Goal: Transaction & Acquisition: Purchase product/service

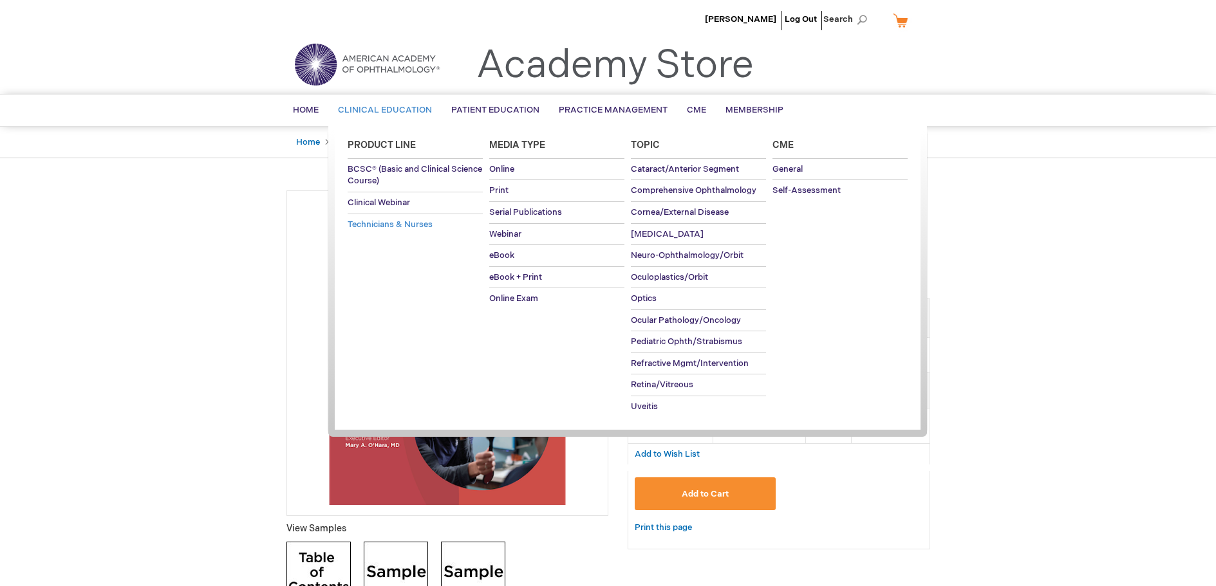
click at [372, 227] on span "Technicians & Nurses" at bounding box center [390, 224] width 85 height 10
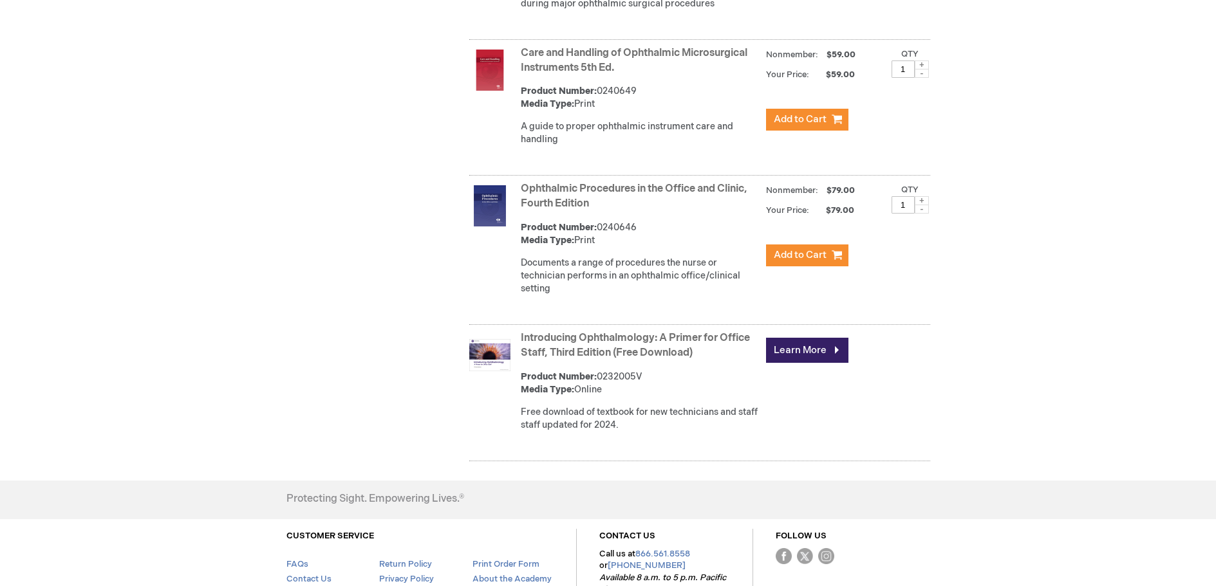
scroll to position [772, 0]
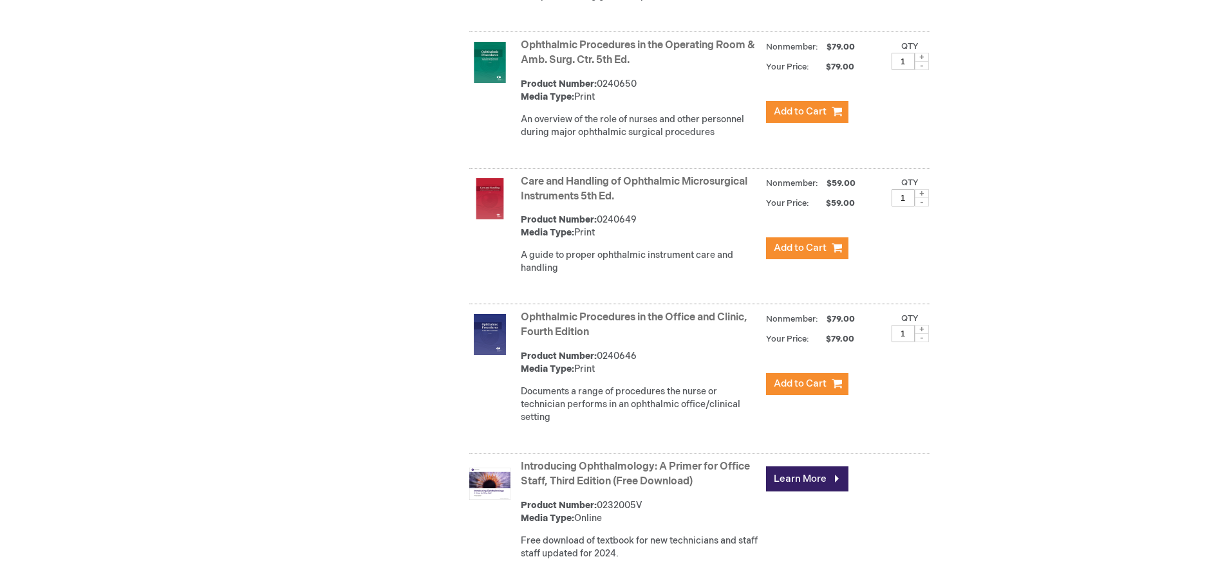
click at [562, 320] on link "Ophthalmic Procedures in the Office and Clinic, Fourth Edition" at bounding box center [634, 324] width 227 height 27
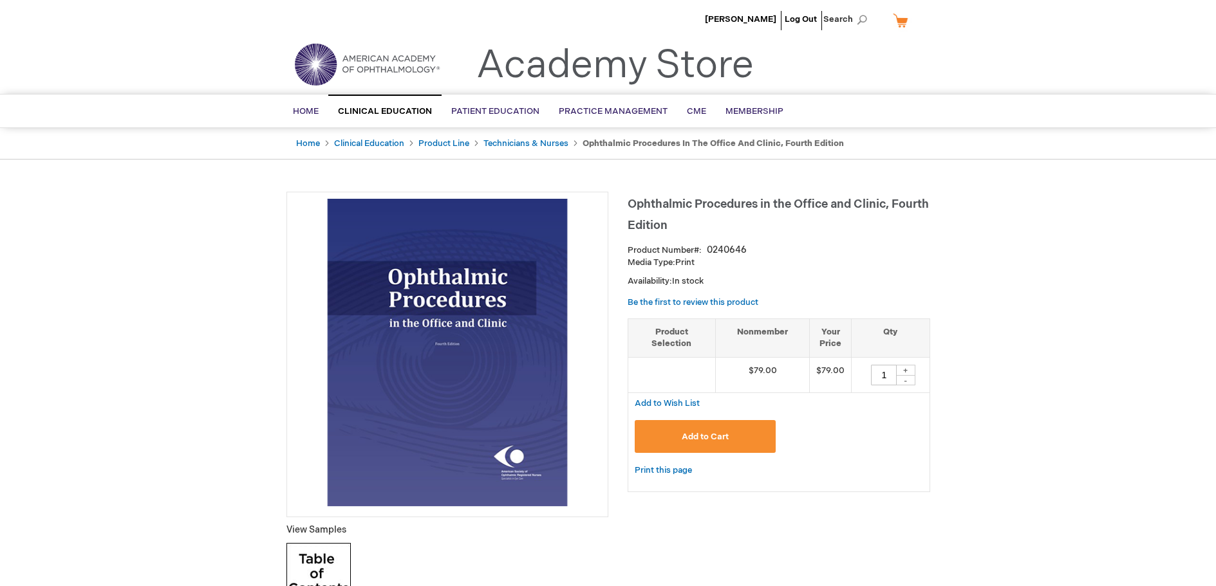
scroll to position [64, 0]
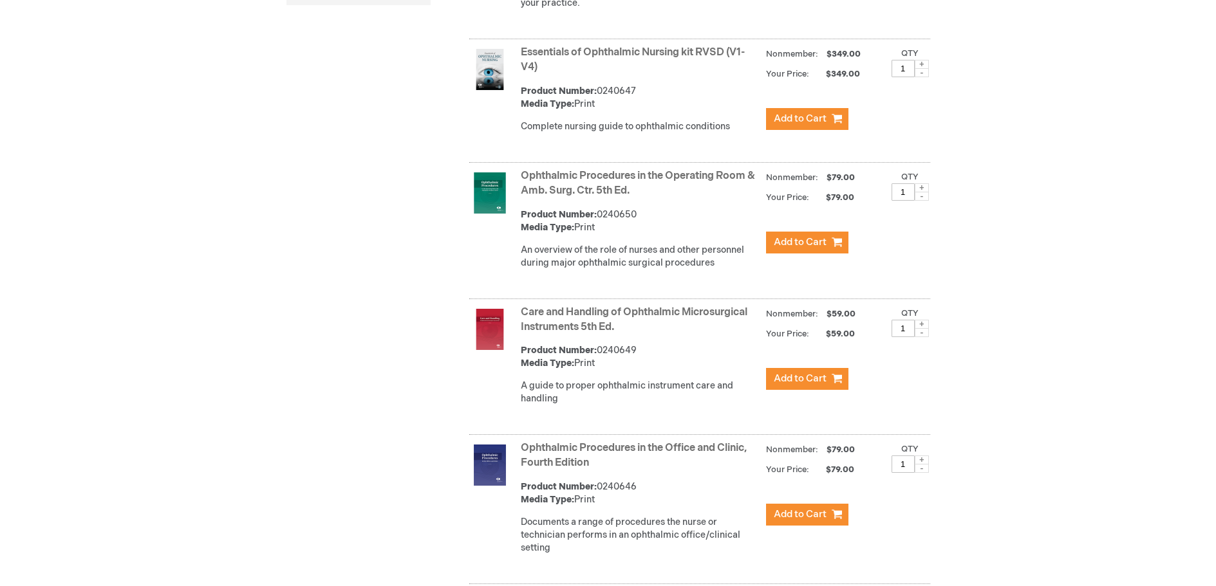
click at [653, 51] on link "Essentials of Ophthalmic Nursing kit RVSD (V1-V4)" at bounding box center [633, 59] width 224 height 27
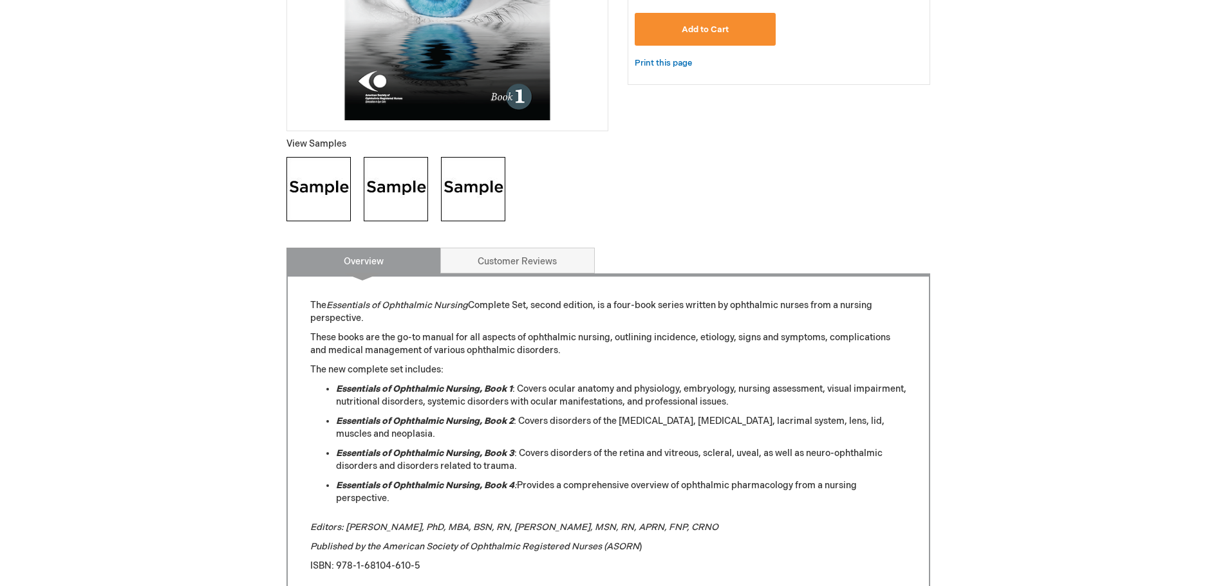
scroll to position [450, 0]
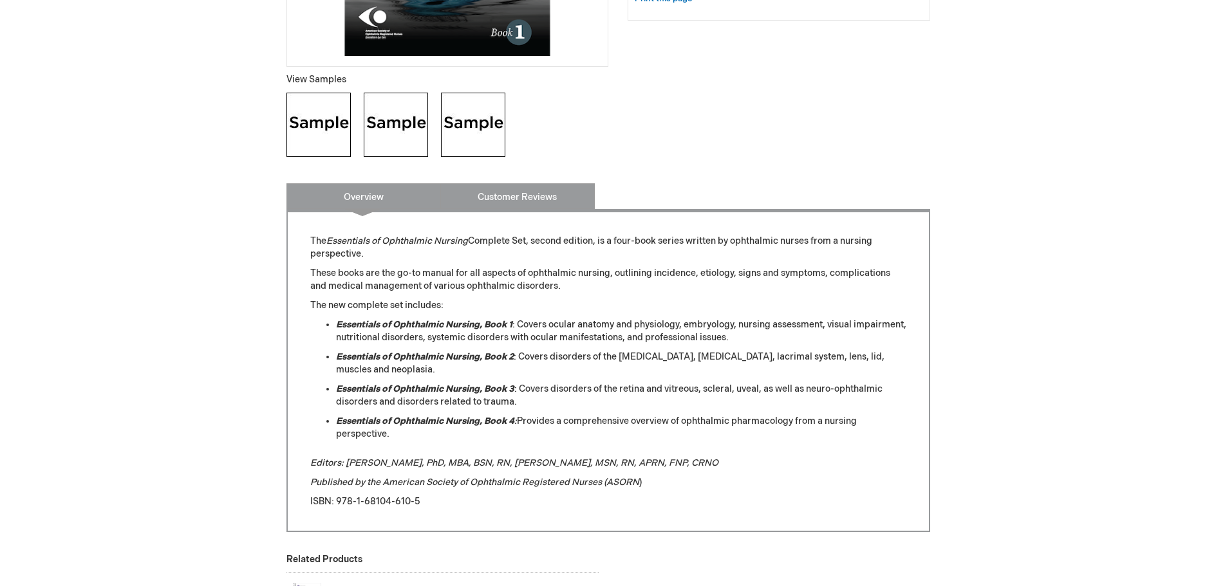
click at [518, 194] on link "Customer Reviews" at bounding box center [517, 196] width 154 height 26
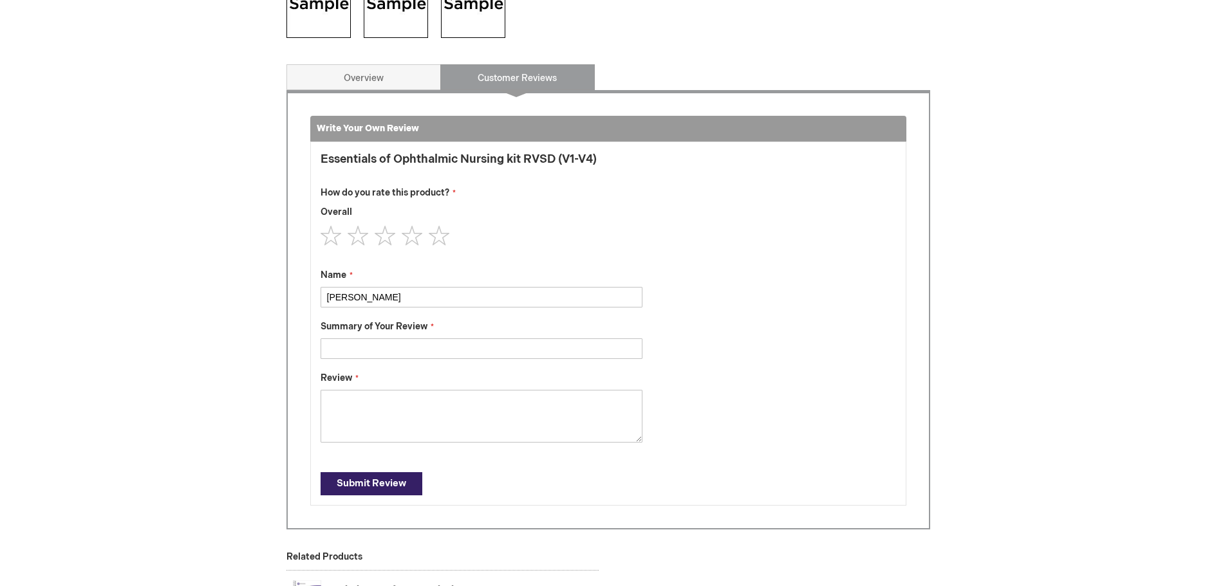
scroll to position [505, 0]
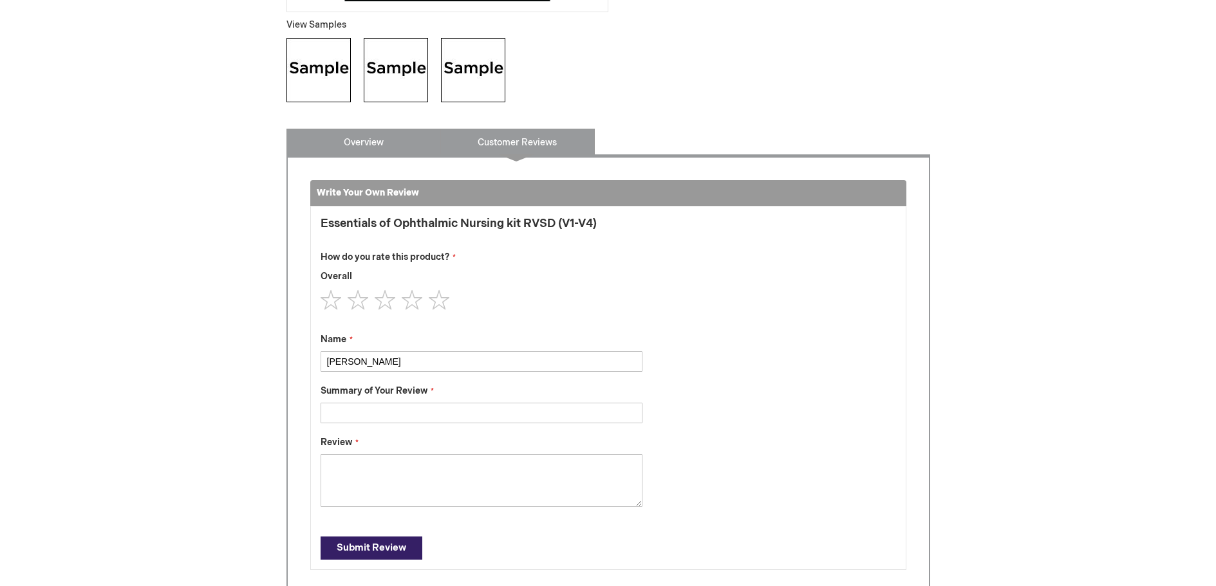
click at [394, 143] on link "Overview" at bounding box center [363, 142] width 154 height 26
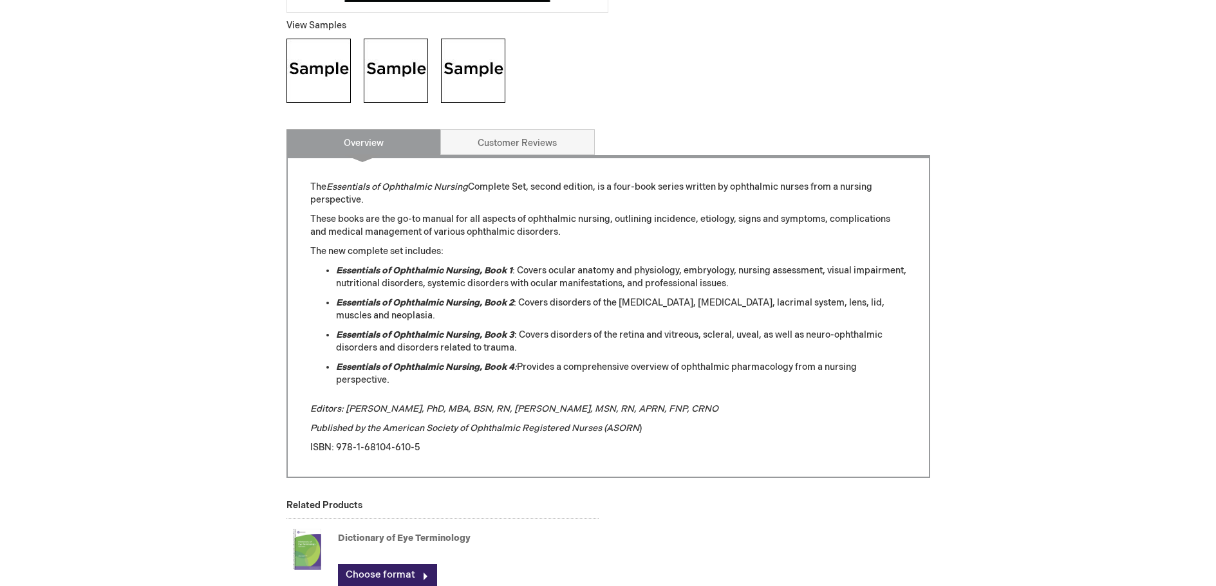
scroll to position [376, 0]
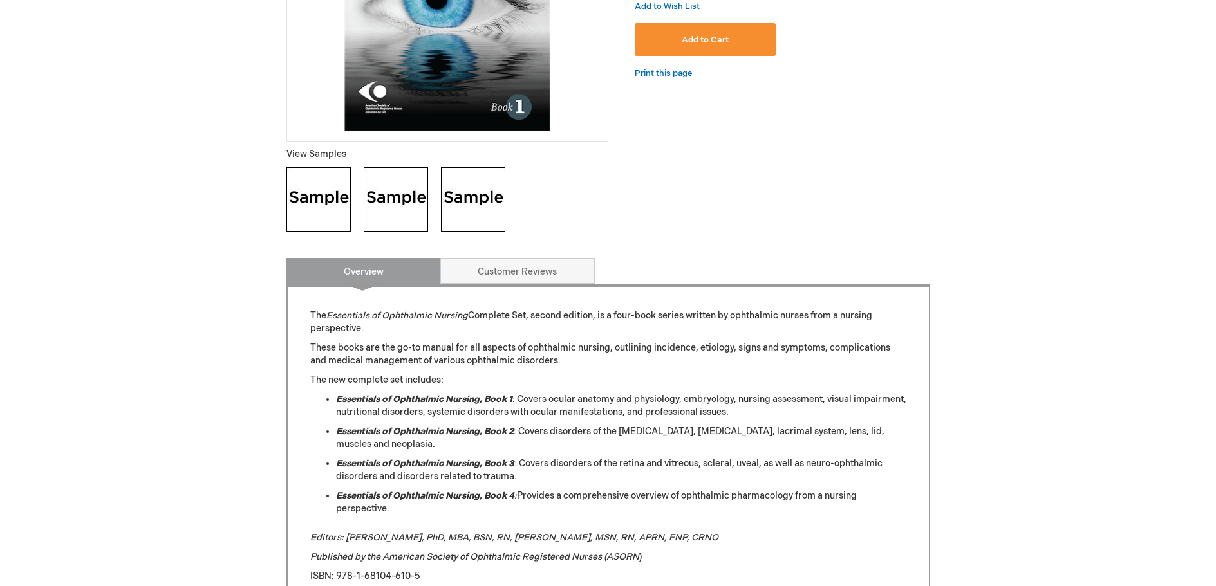
click at [315, 192] on img at bounding box center [318, 199] width 64 height 64
click at [390, 201] on img at bounding box center [396, 199] width 64 height 64
click at [470, 210] on img at bounding box center [473, 199] width 64 height 64
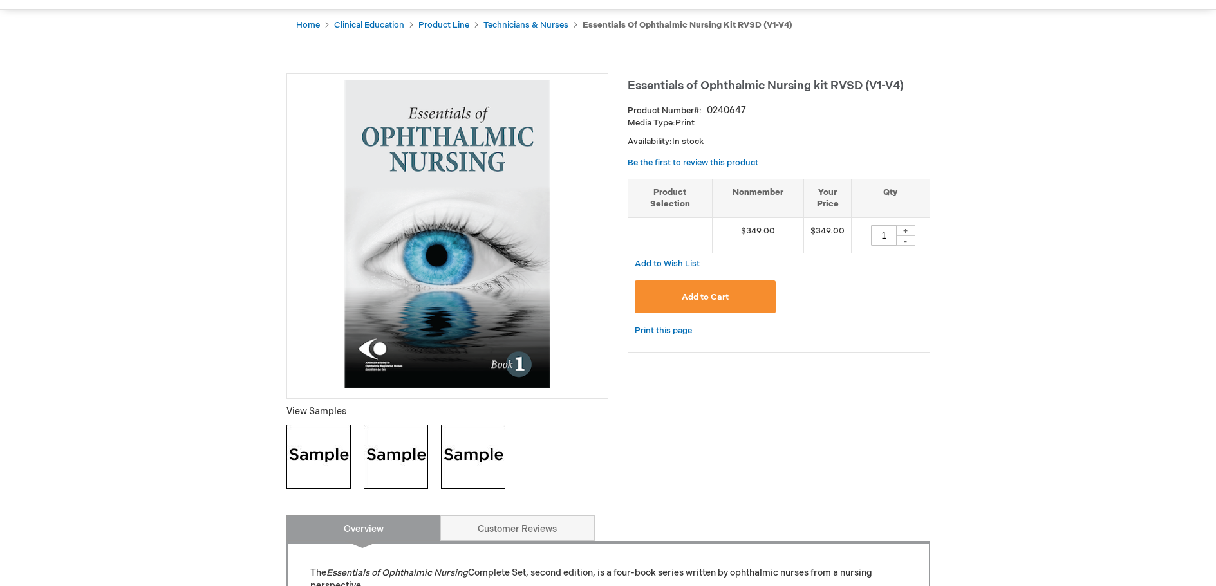
scroll to position [0, 0]
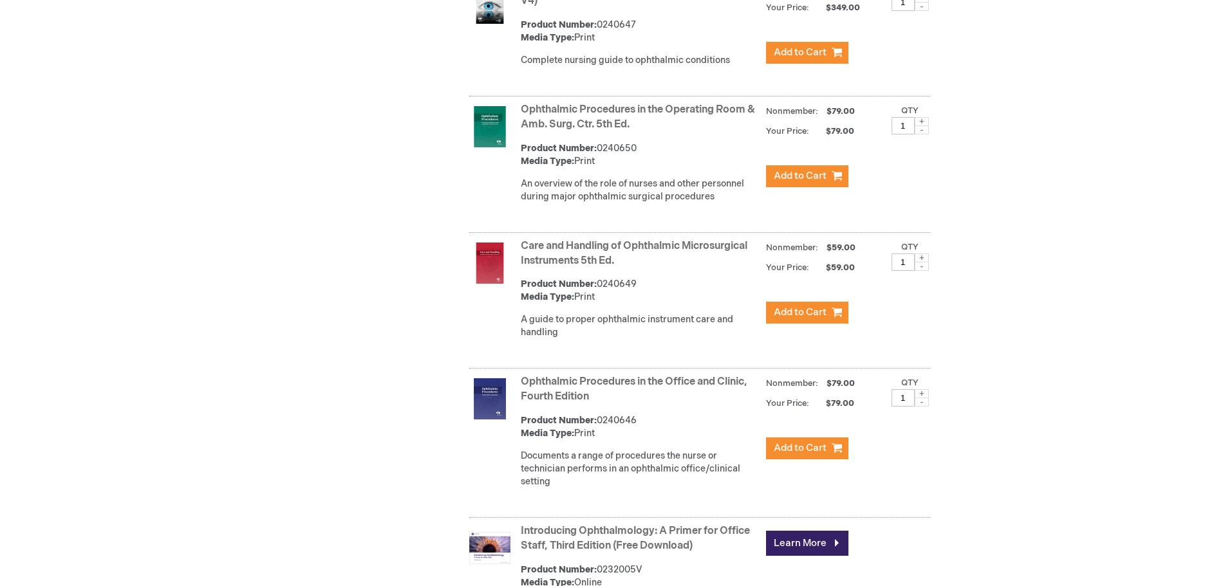
scroll to position [772, 0]
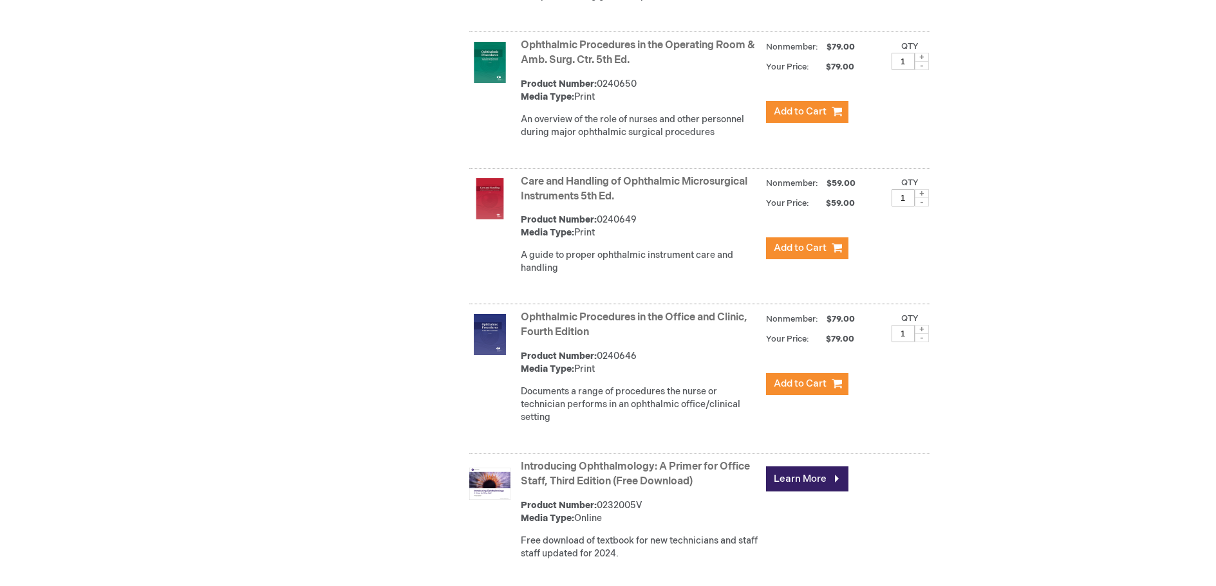
click at [636, 315] on link "Ophthalmic Procedures in the Office and Clinic, Fourth Edition" at bounding box center [634, 324] width 227 height 27
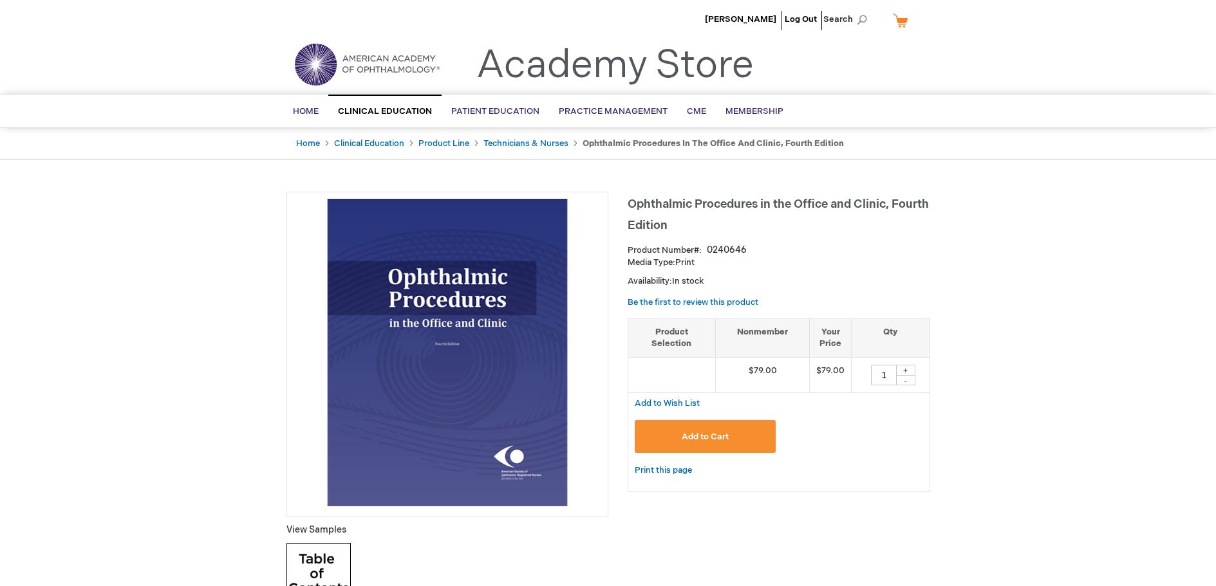
scroll to position [193, 0]
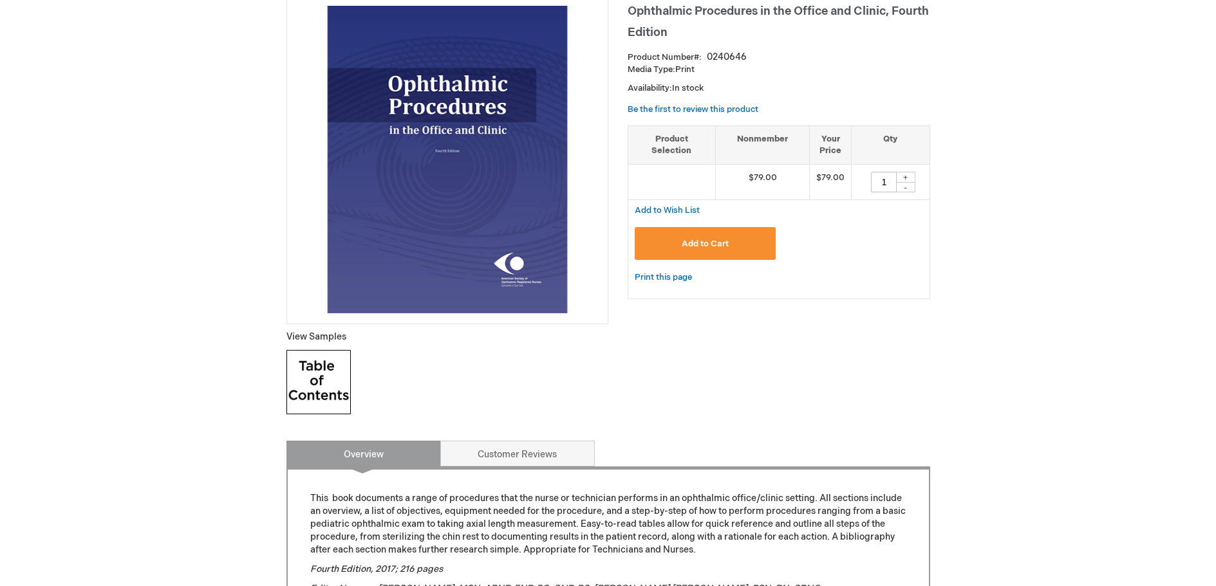
click at [333, 387] on img at bounding box center [318, 382] width 64 height 64
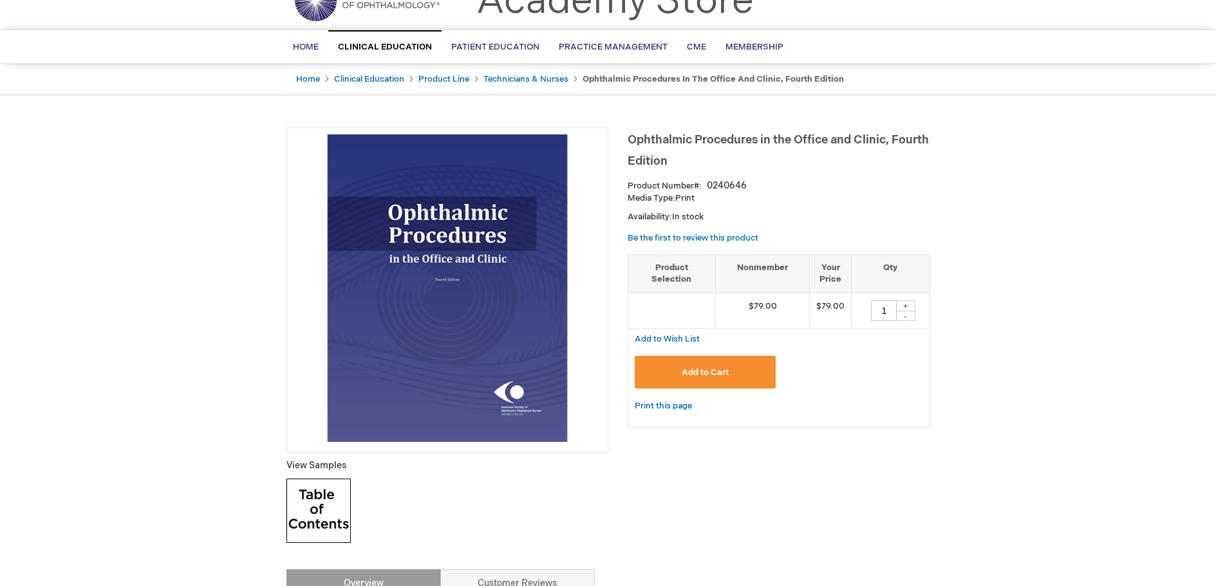
click at [712, 376] on span "Add to Cart" at bounding box center [705, 372] width 47 height 10
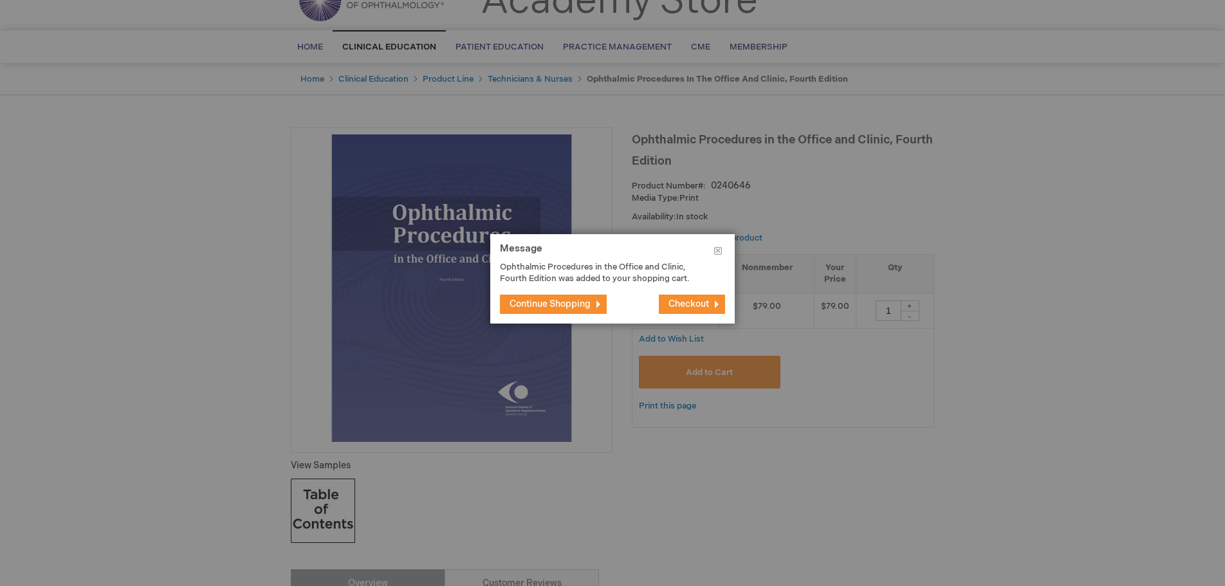
click at [678, 306] on span "Checkout" at bounding box center [689, 304] width 41 height 11
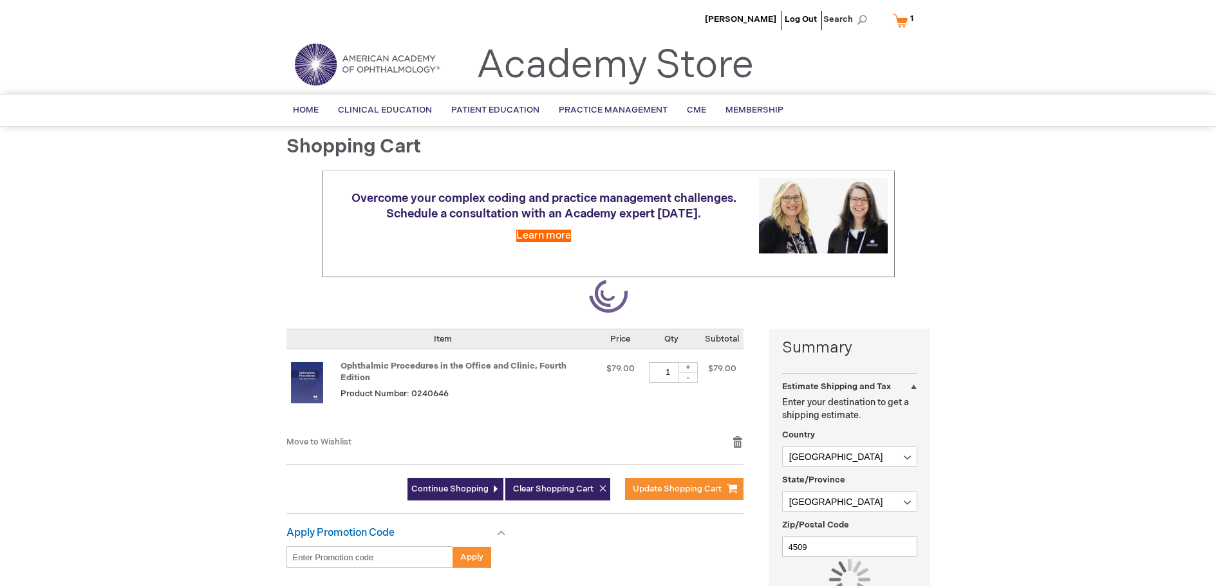
select select "AU"
select select "619"
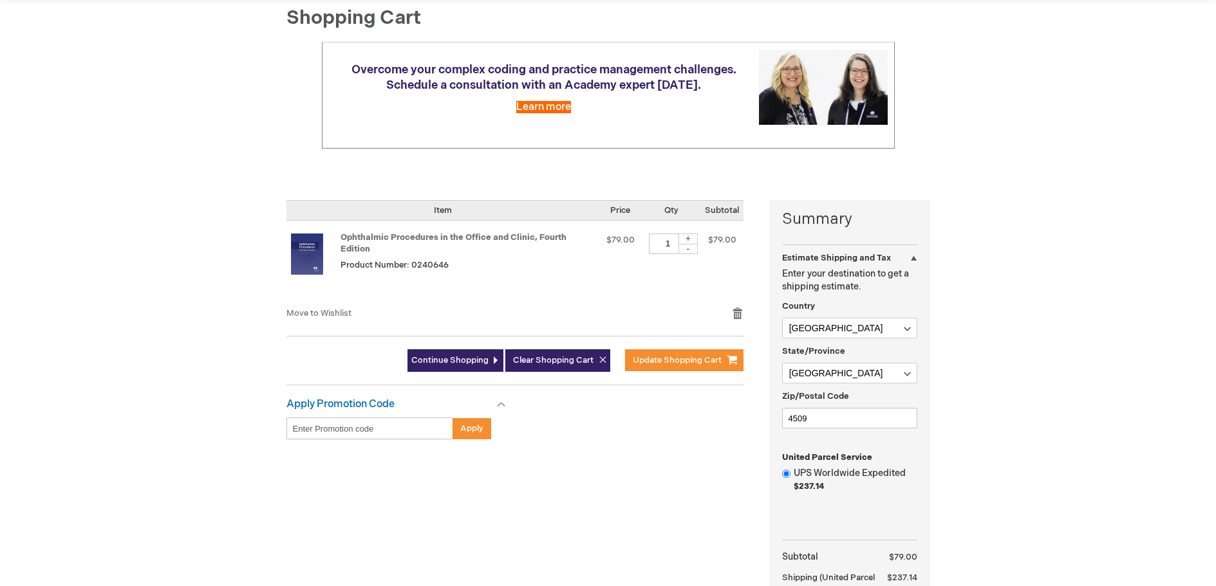
scroll to position [257, 0]
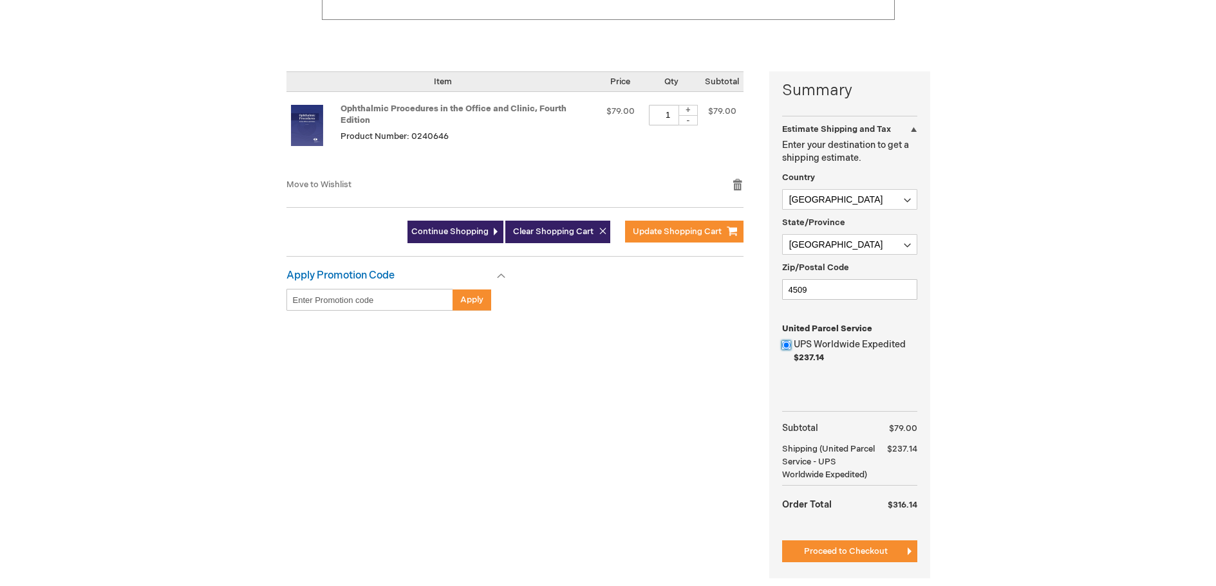
click at [789, 346] on input "UPS Worldwide Expedited $237.14" at bounding box center [786, 345] width 8 height 8
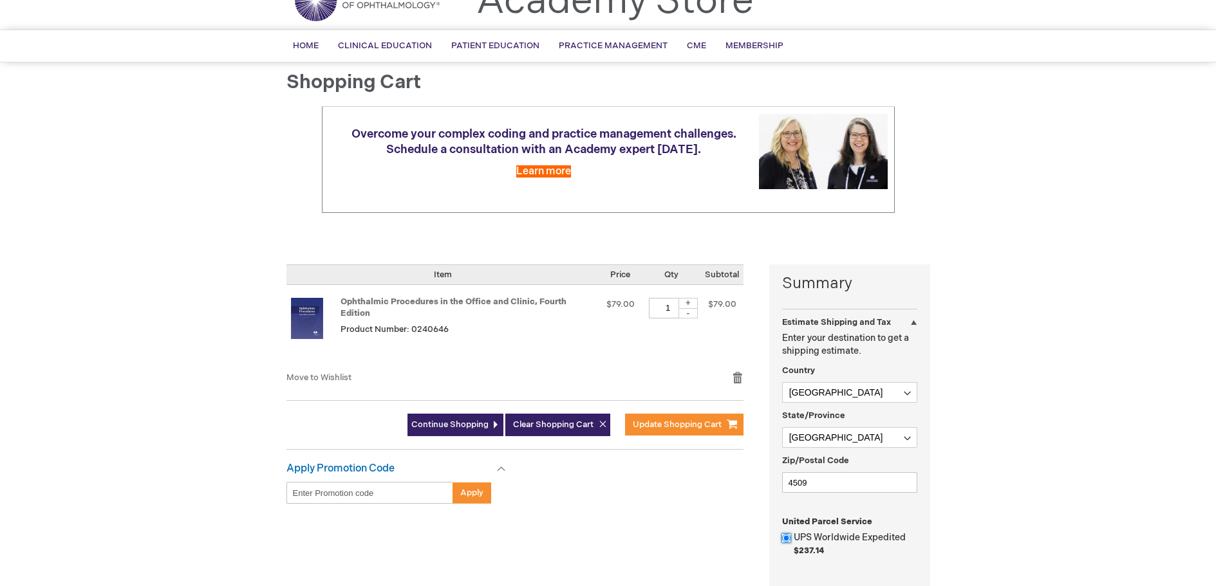
scroll to position [0, 0]
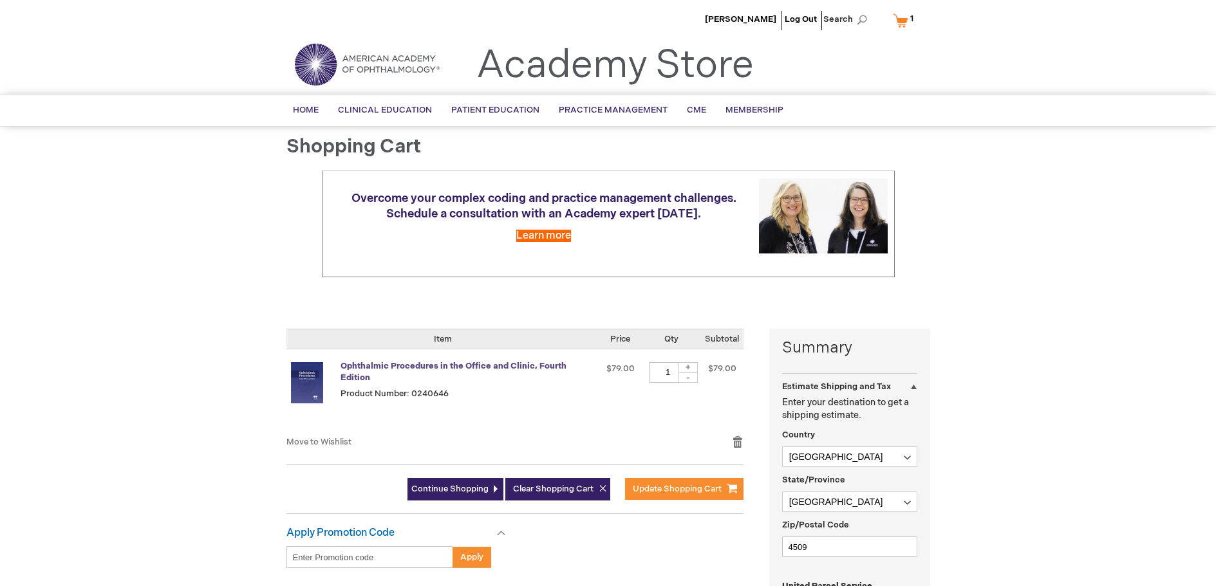
click at [454, 369] on link "Ophthalmic Procedures in the Office and Clinic, Fourth Edition" at bounding box center [453, 372] width 226 height 23
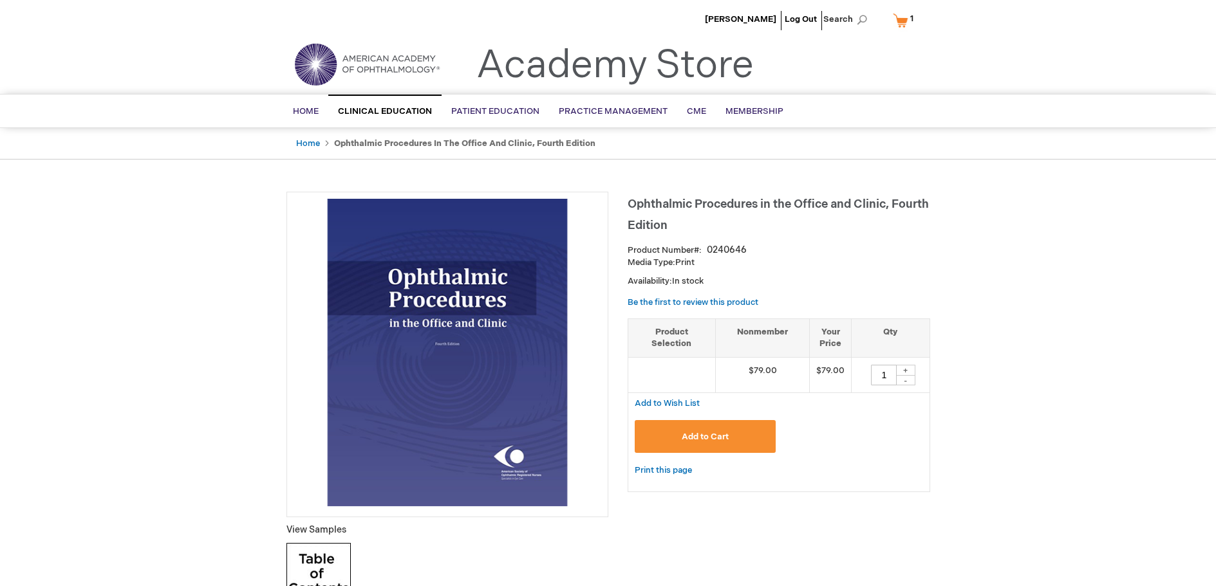
scroll to position [257, 0]
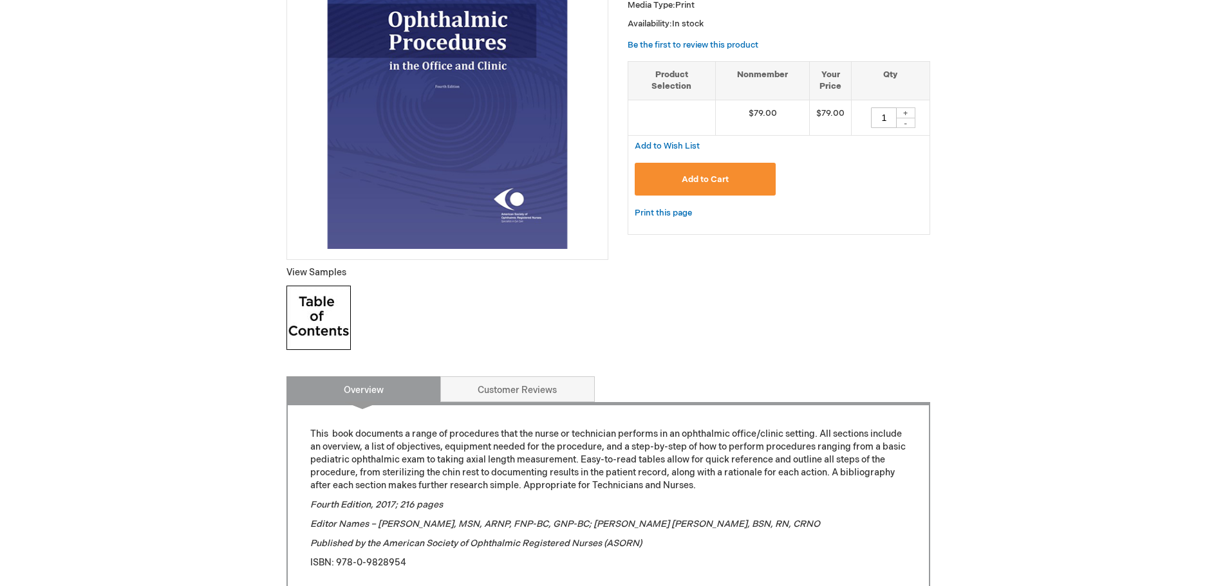
click at [313, 322] on img at bounding box center [318, 318] width 64 height 64
